Goal: Find specific page/section: Find specific page/section

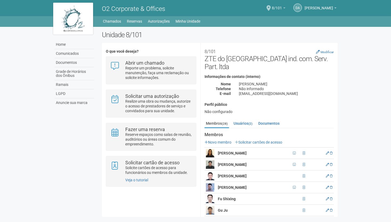
click at [272, 8] on span "8/101" at bounding box center [277, 5] width 10 height 9
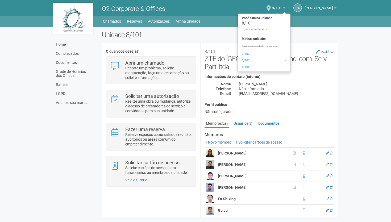
click at [165, 36] on h2 "Unidade 8/101" at bounding box center [220, 35] width 236 height 8
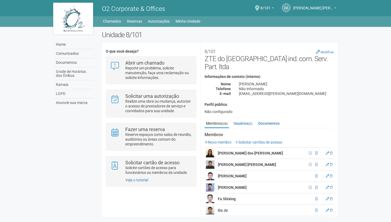
click at [27, 118] on body "Aguarde... O2 Corporate & Offices [PERSON_NAME] [PERSON_NAME] [PERSON_NAME] [PE…" at bounding box center [195, 111] width 391 height 222
click at [270, 9] on span "8/101" at bounding box center [266, 5] width 10 height 9
